Goal: Find specific page/section: Find specific page/section

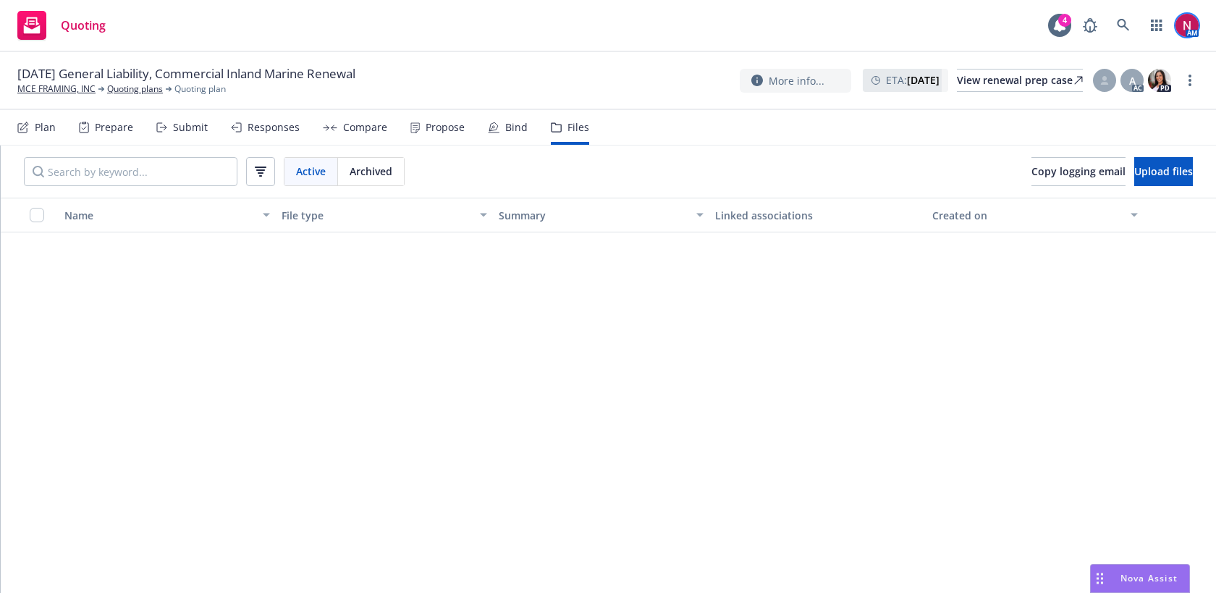
scroll to position [5275, 0]
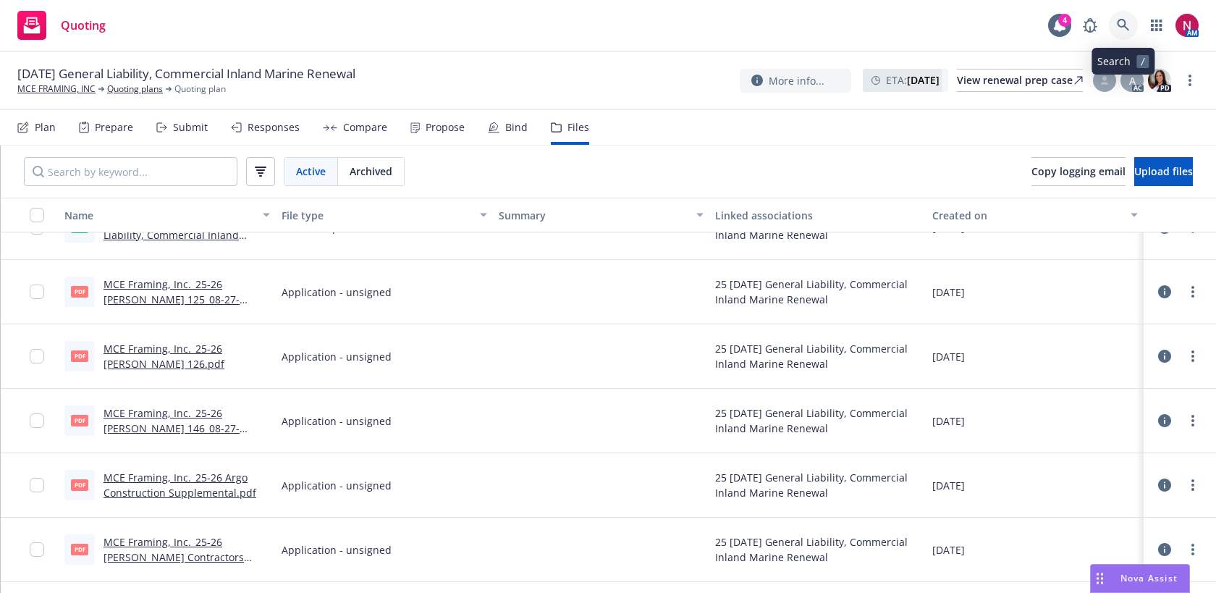
click at [1112, 16] on link at bounding box center [1123, 25] width 29 height 29
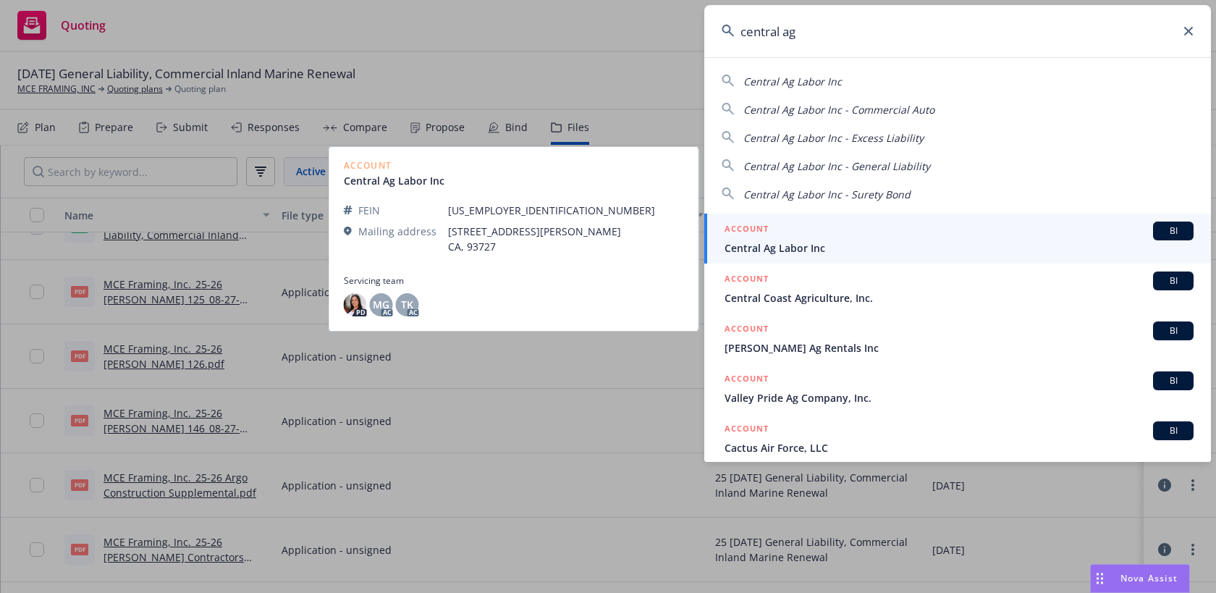
type input "central ag"
click at [855, 244] on span "Central Ag Labor Inc" at bounding box center [958, 247] width 469 height 15
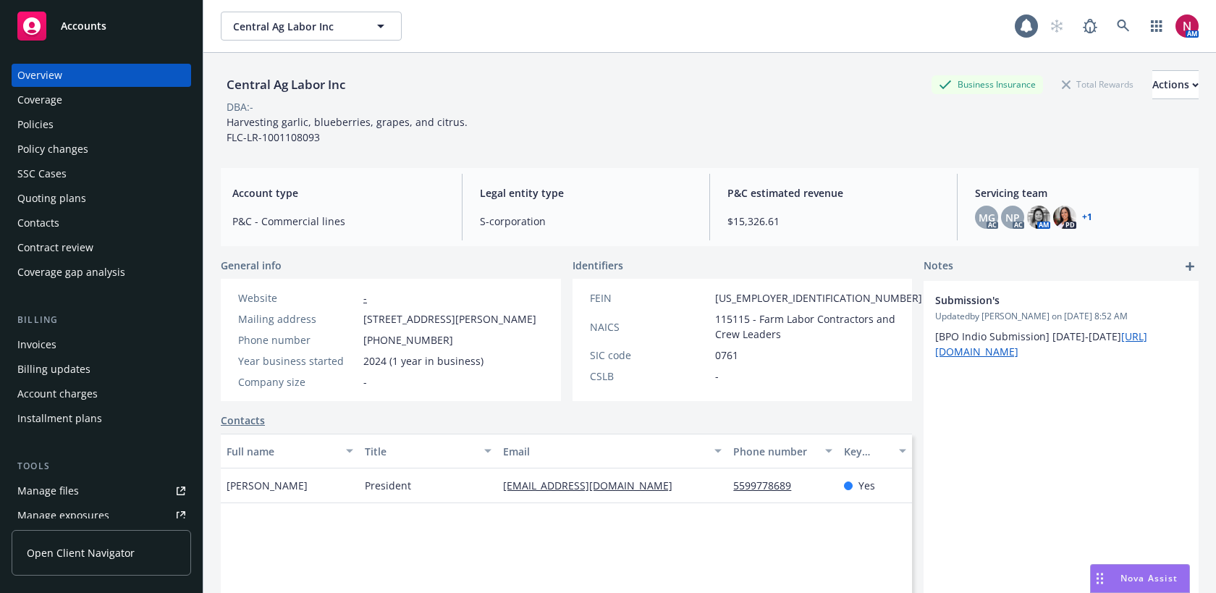
click at [98, 338] on div "Invoices" at bounding box center [101, 344] width 168 height 23
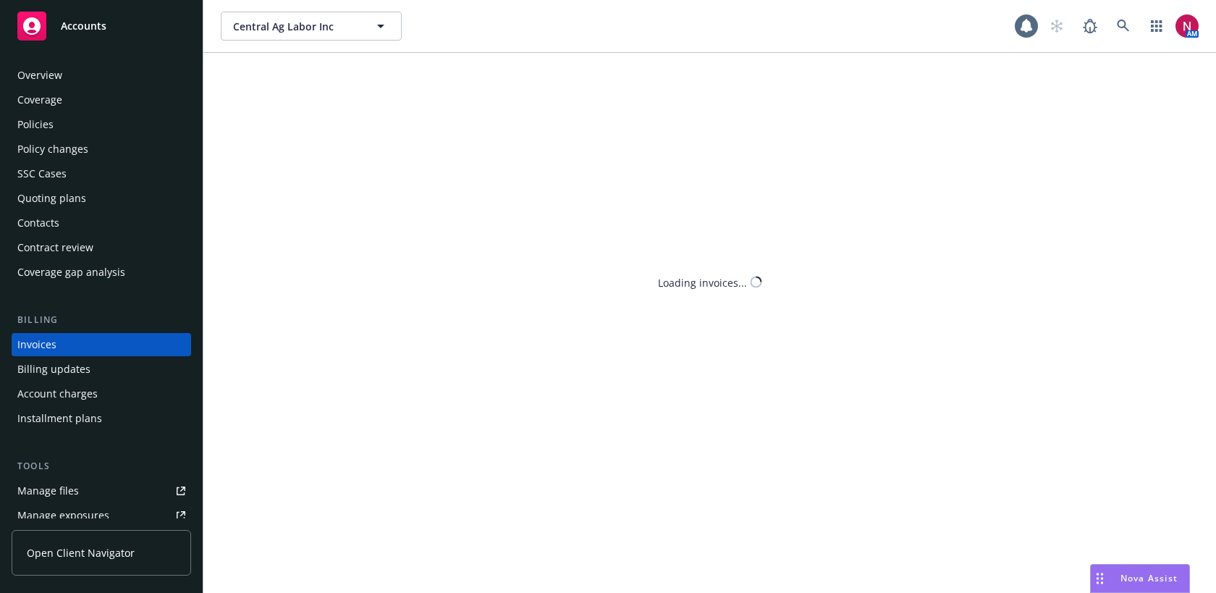
scroll to position [25, 0]
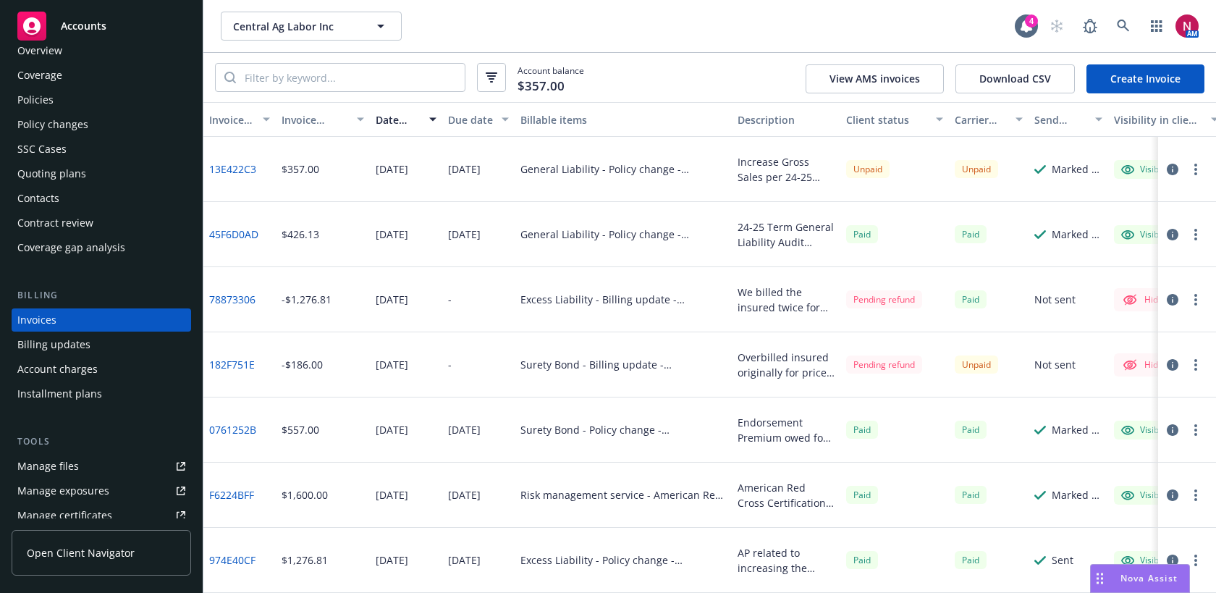
click at [224, 233] on link "45F6D0AD" at bounding box center [233, 234] width 49 height 15
click at [1123, 25] on icon at bounding box center [1123, 26] width 13 height 13
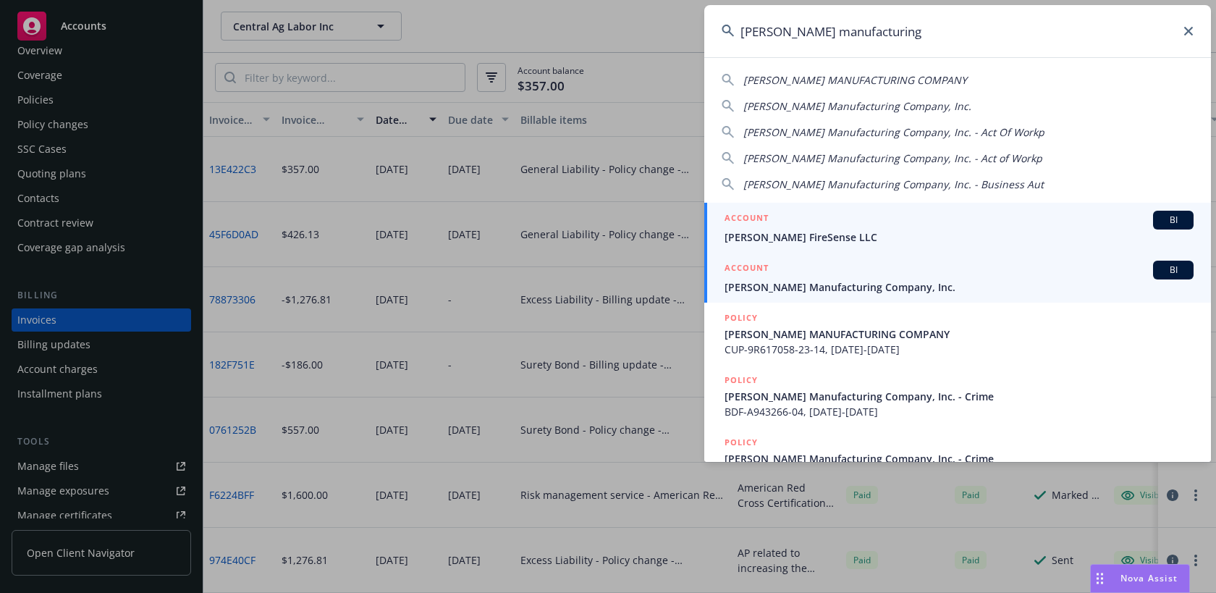
type input "lindsey manufacturing"
click at [957, 276] on div "ACCOUNT BI" at bounding box center [958, 270] width 469 height 19
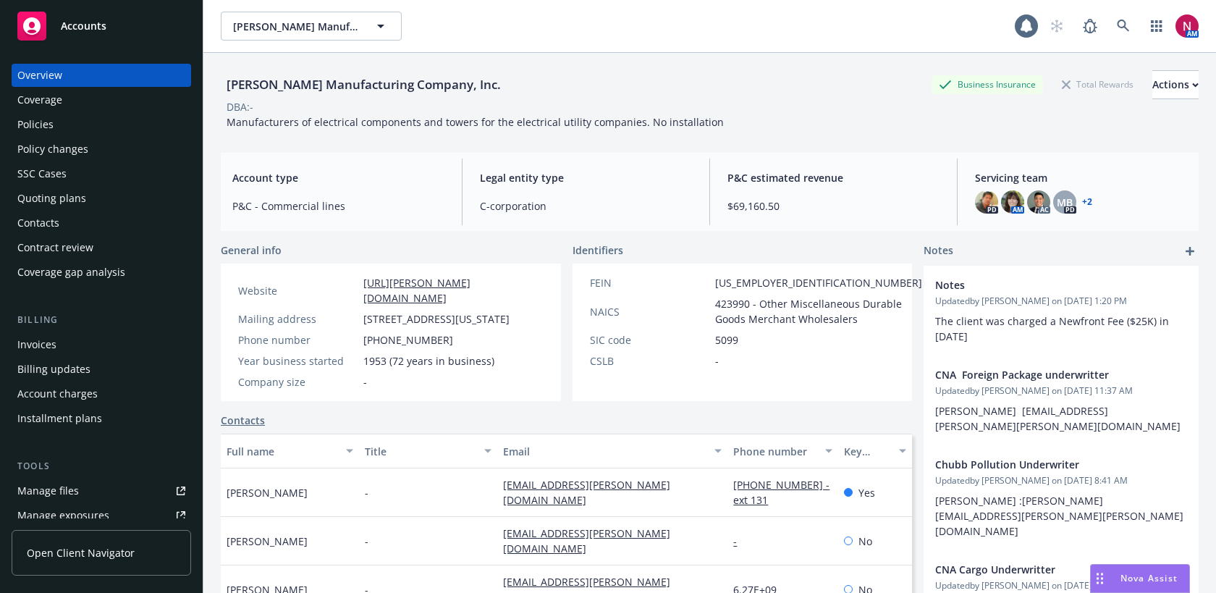
click at [77, 119] on div "Policies" at bounding box center [101, 124] width 168 height 23
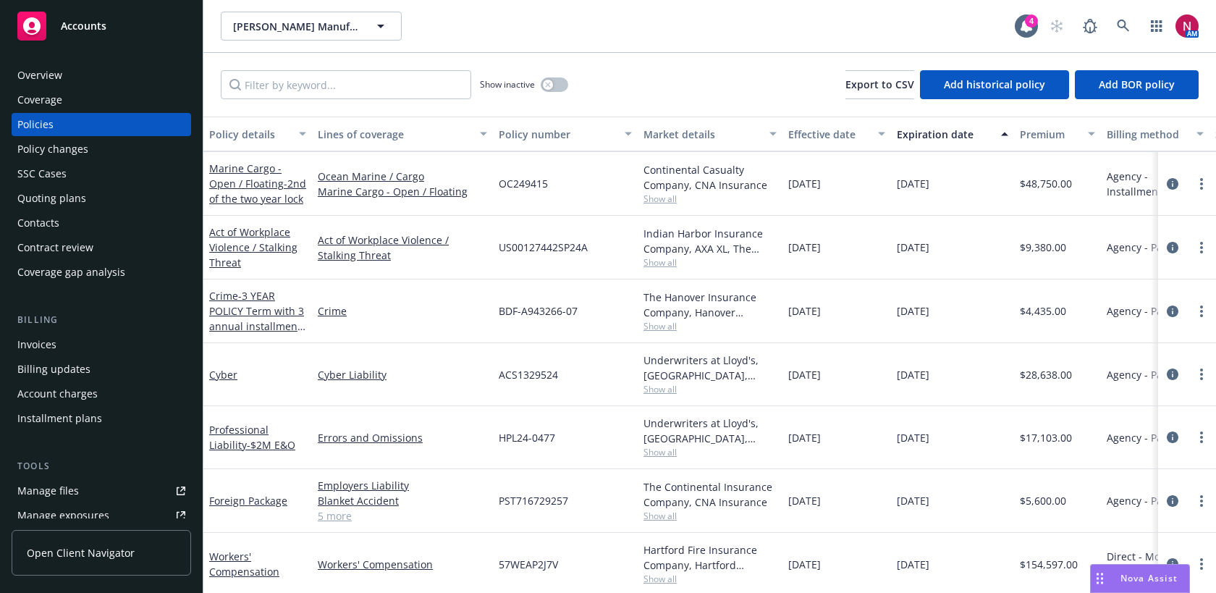
scroll to position [296, 0]
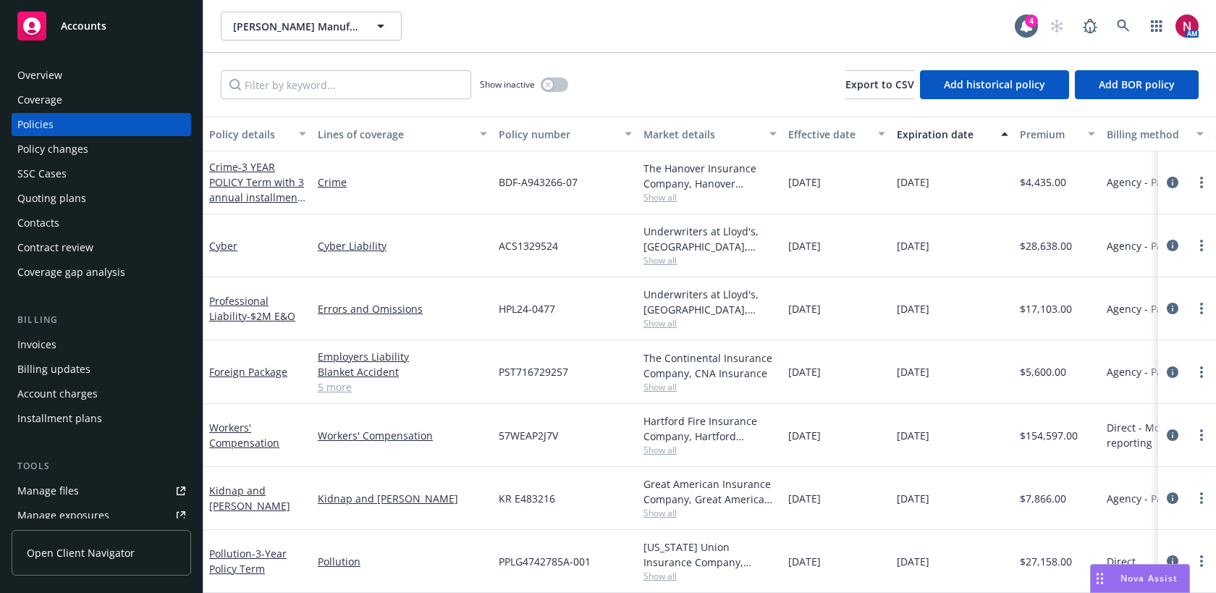
click at [656, 517] on span "Show all" at bounding box center [709, 513] width 133 height 12
click at [869, 436] on div "10/01/2024" at bounding box center [836, 435] width 109 height 63
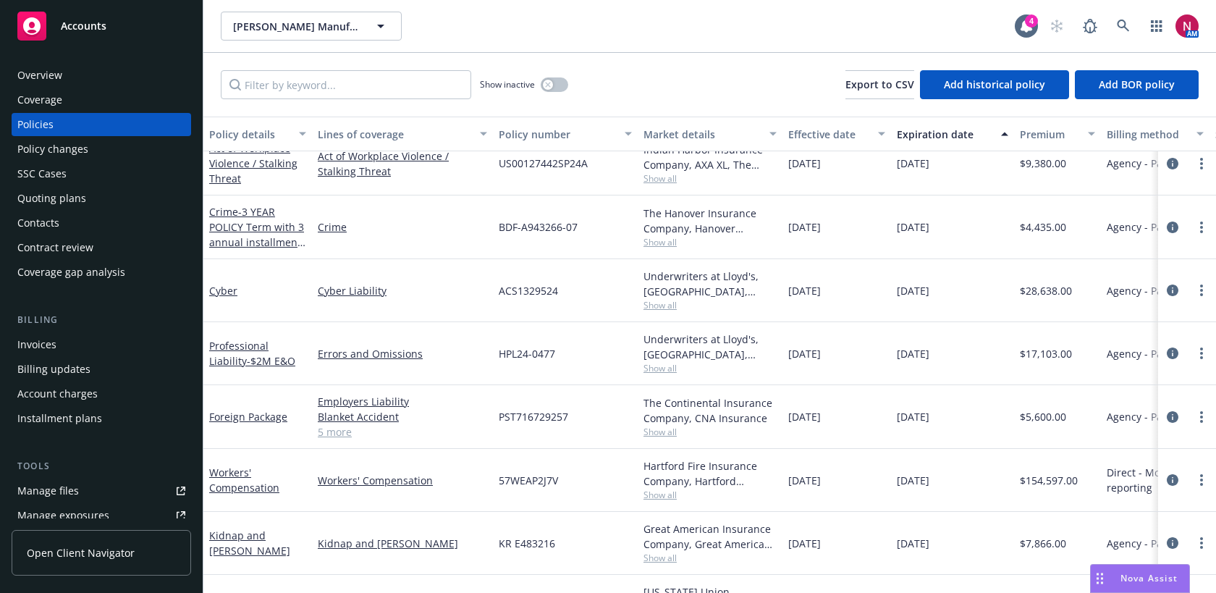
scroll to position [258, 0]
